Goal: Information Seeking & Learning: Learn about a topic

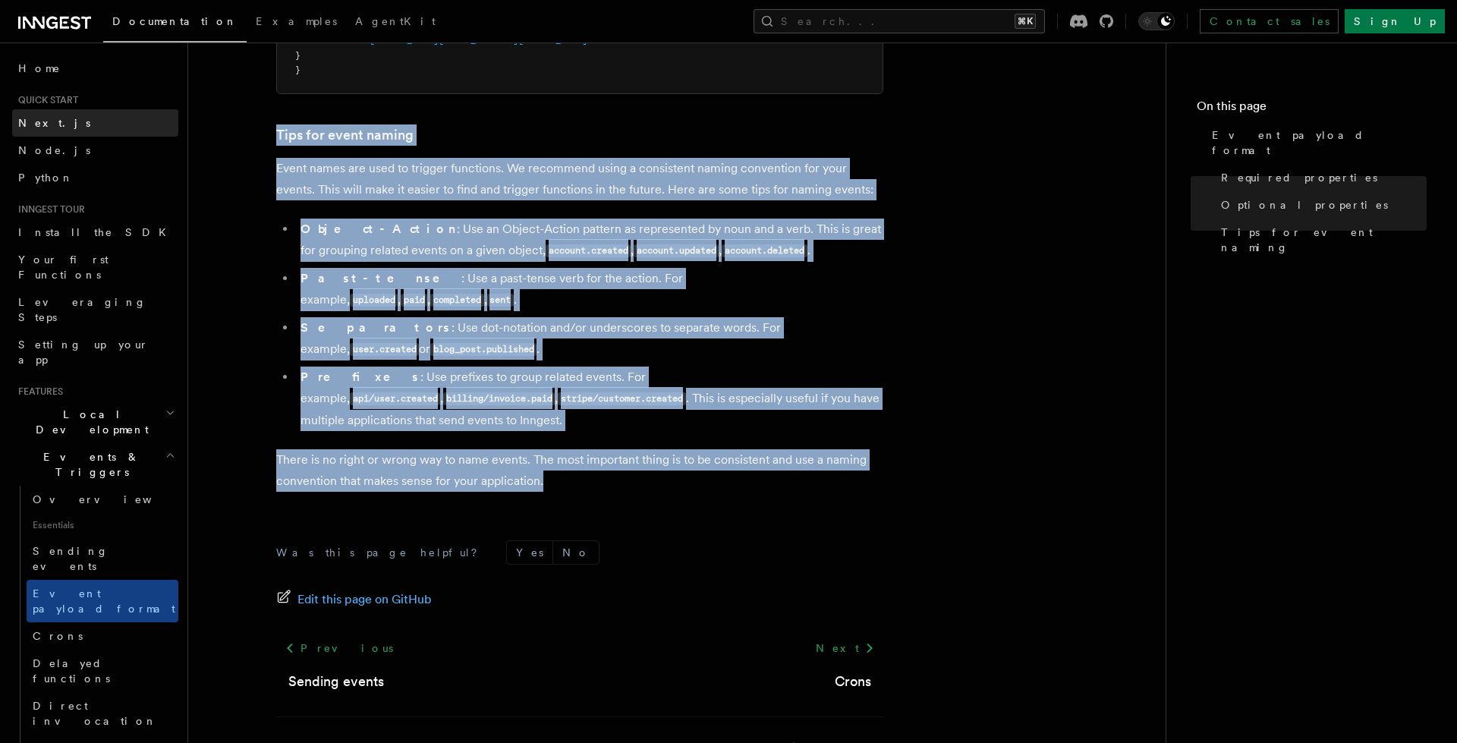
click at [63, 119] on link "Next.js" at bounding box center [95, 122] width 166 height 27
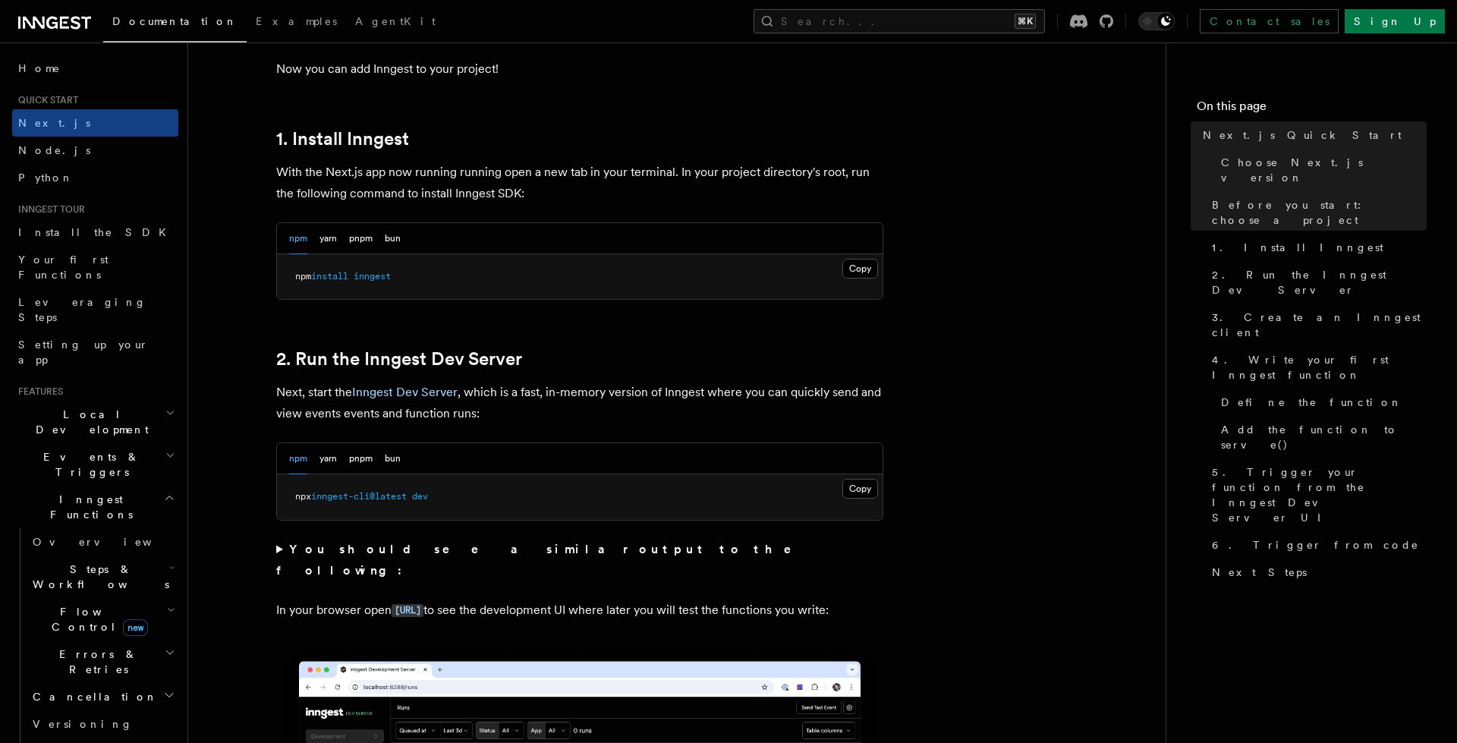
scroll to position [1085, 0]
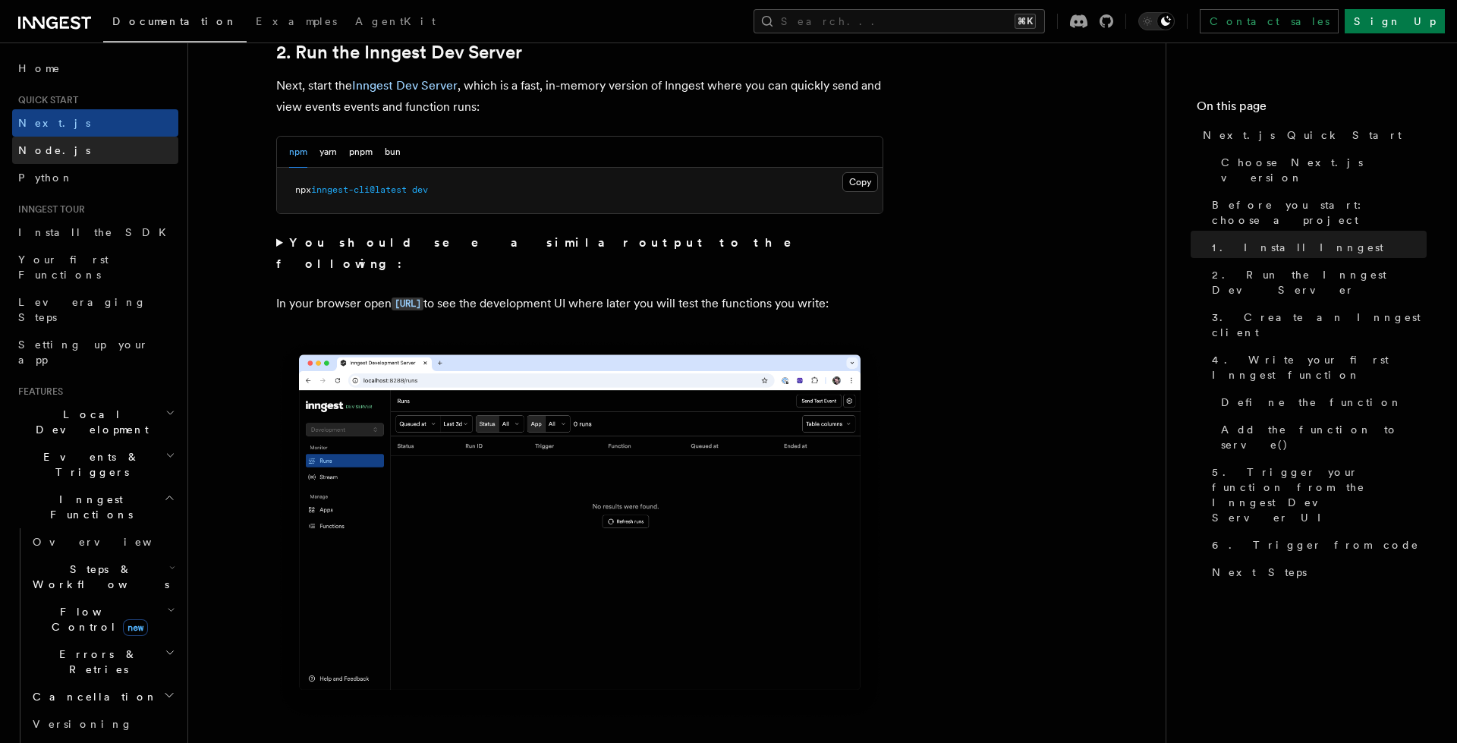
click at [87, 152] on link "Node.js" at bounding box center [95, 150] width 166 height 27
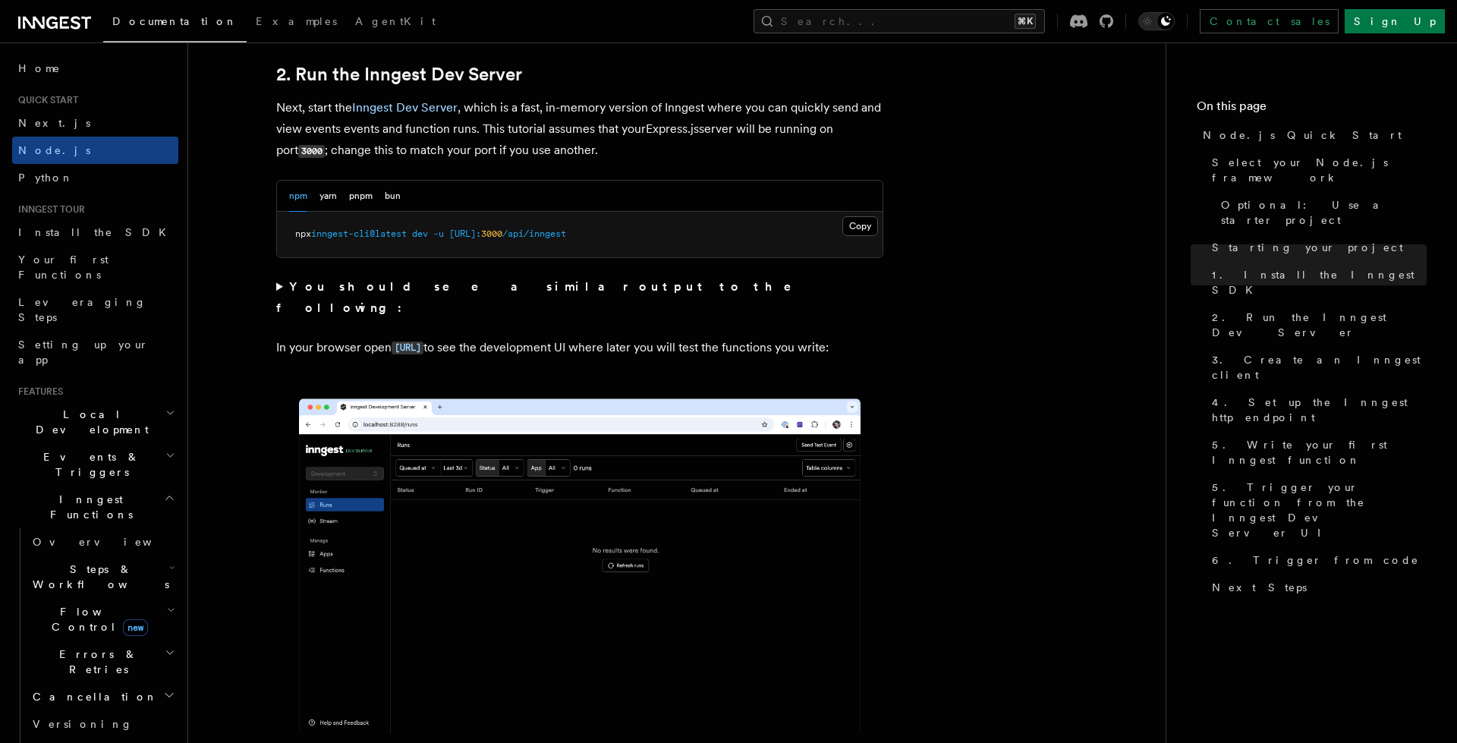
scroll to position [1181, 0]
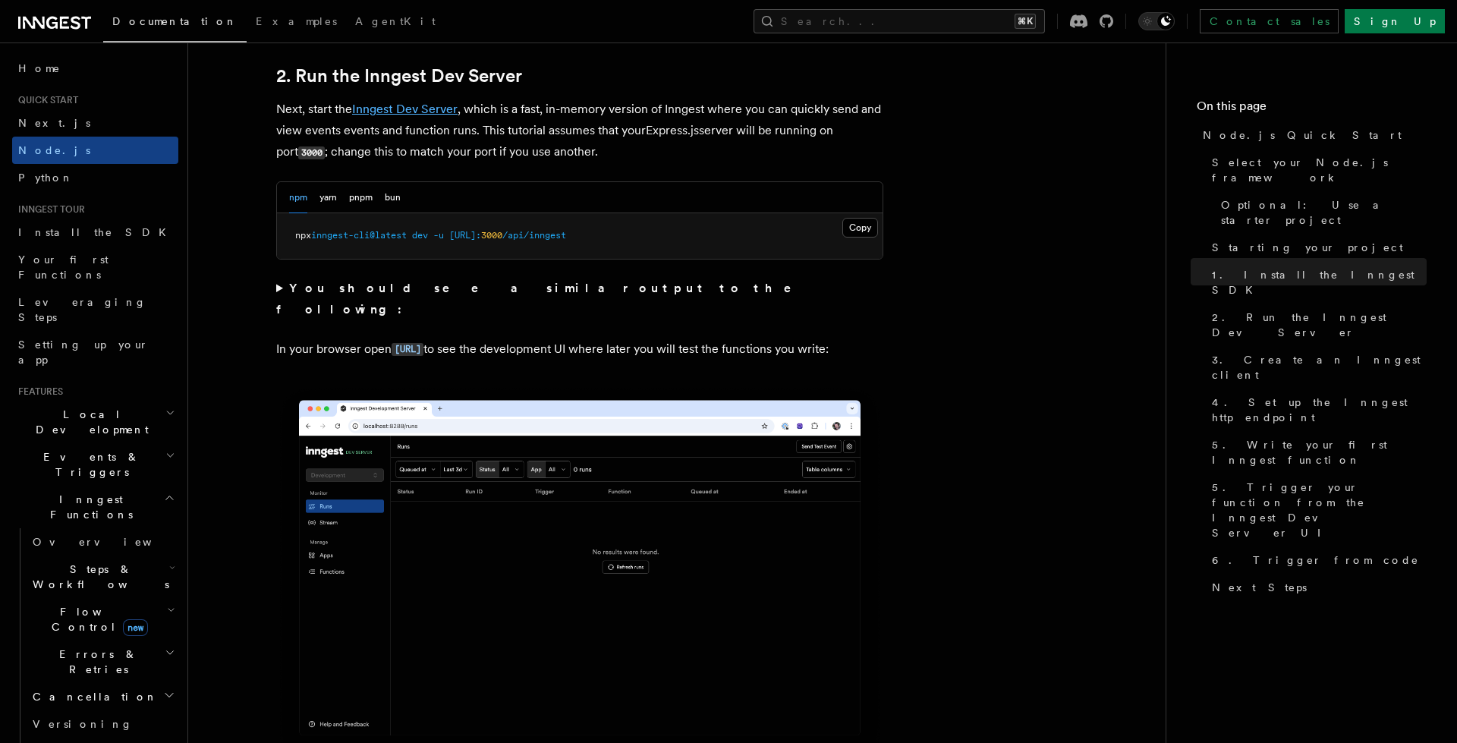
click at [420, 112] on link "Inngest Dev Server" at bounding box center [404, 109] width 105 height 14
